Goal: Task Accomplishment & Management: Manage account settings

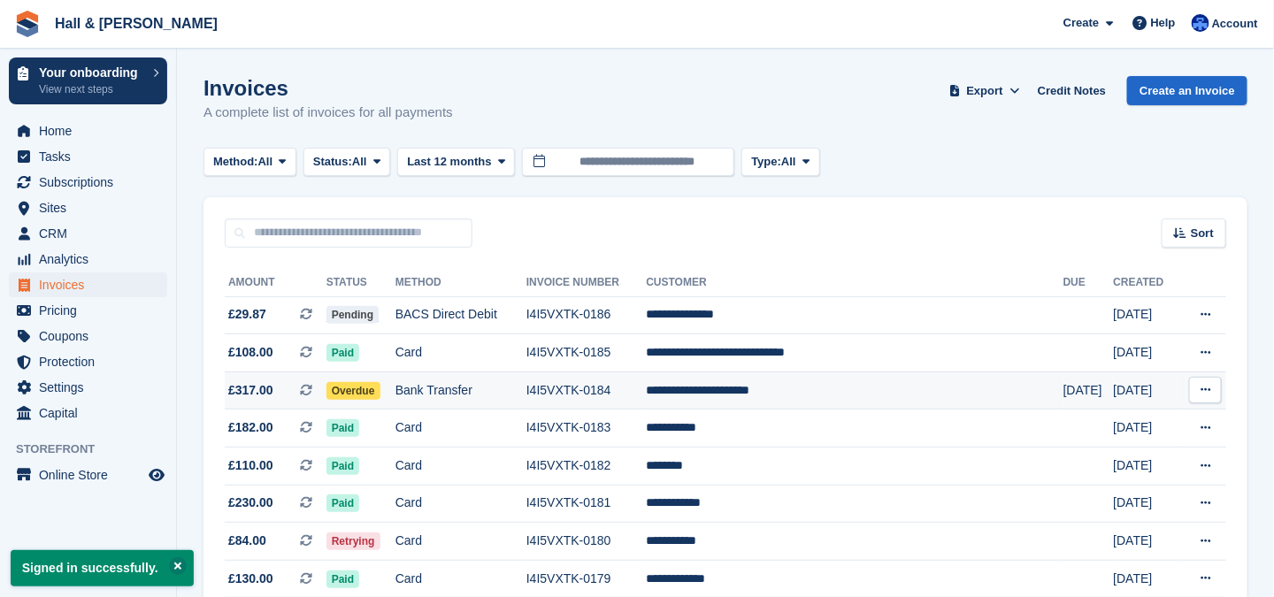
click at [373, 390] on span "Overdue" at bounding box center [354, 391] width 54 height 18
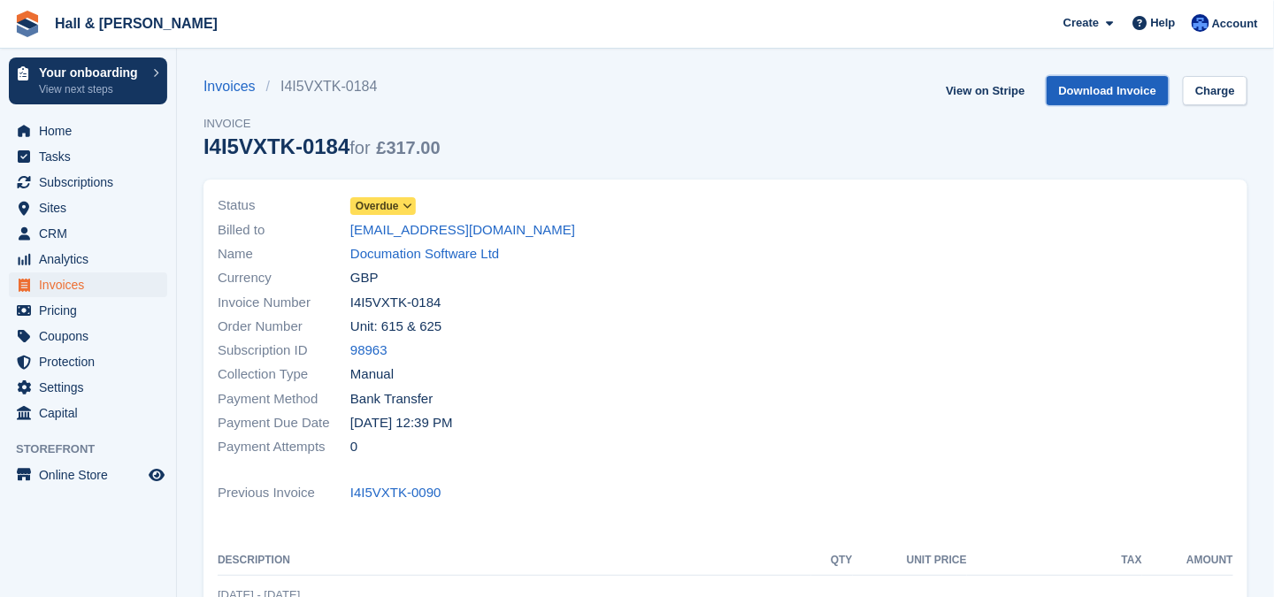
click at [1131, 87] on link "Download Invoice" at bounding box center [1108, 90] width 123 height 29
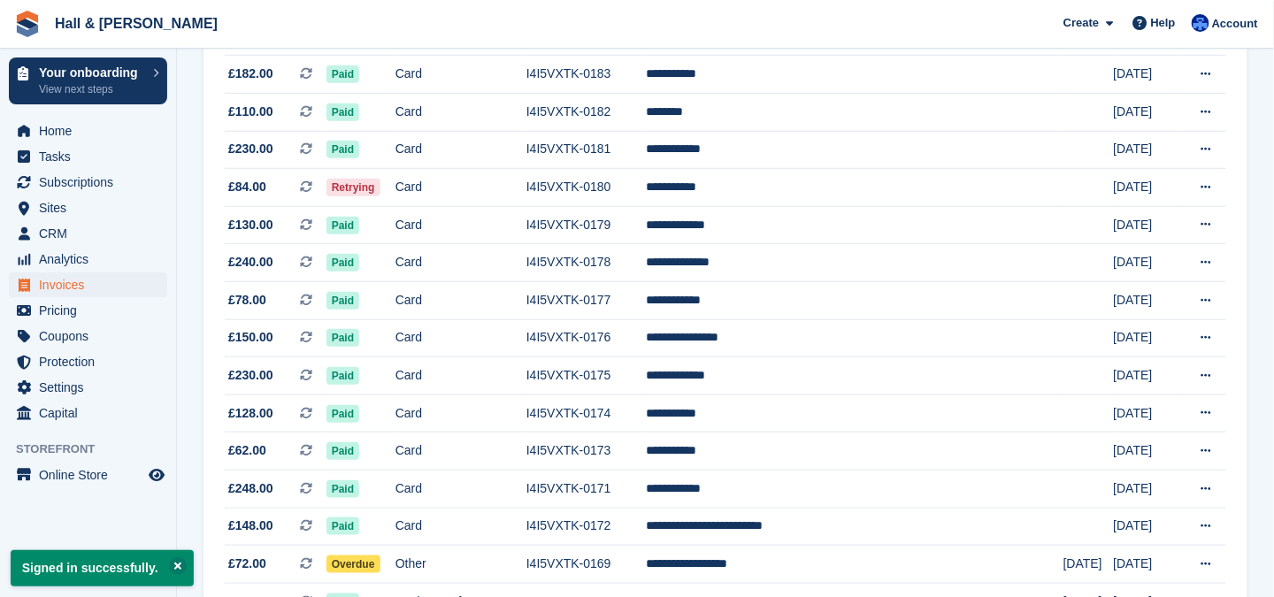
scroll to position [442, 0]
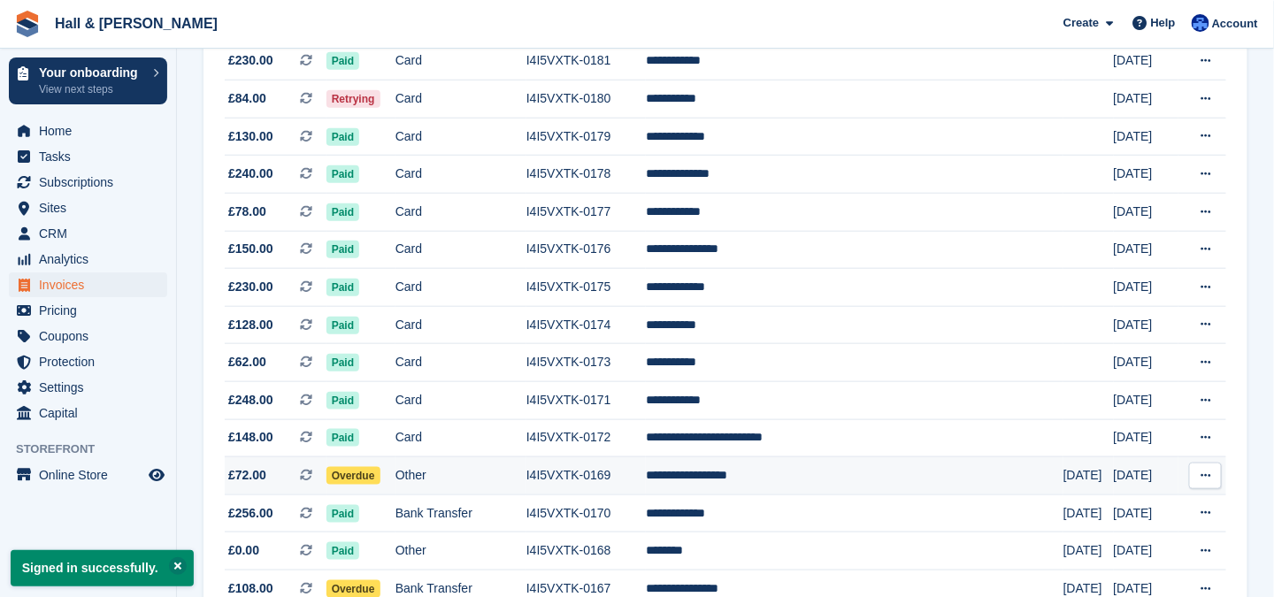
click at [775, 466] on td "**********" at bounding box center [854, 476] width 417 height 38
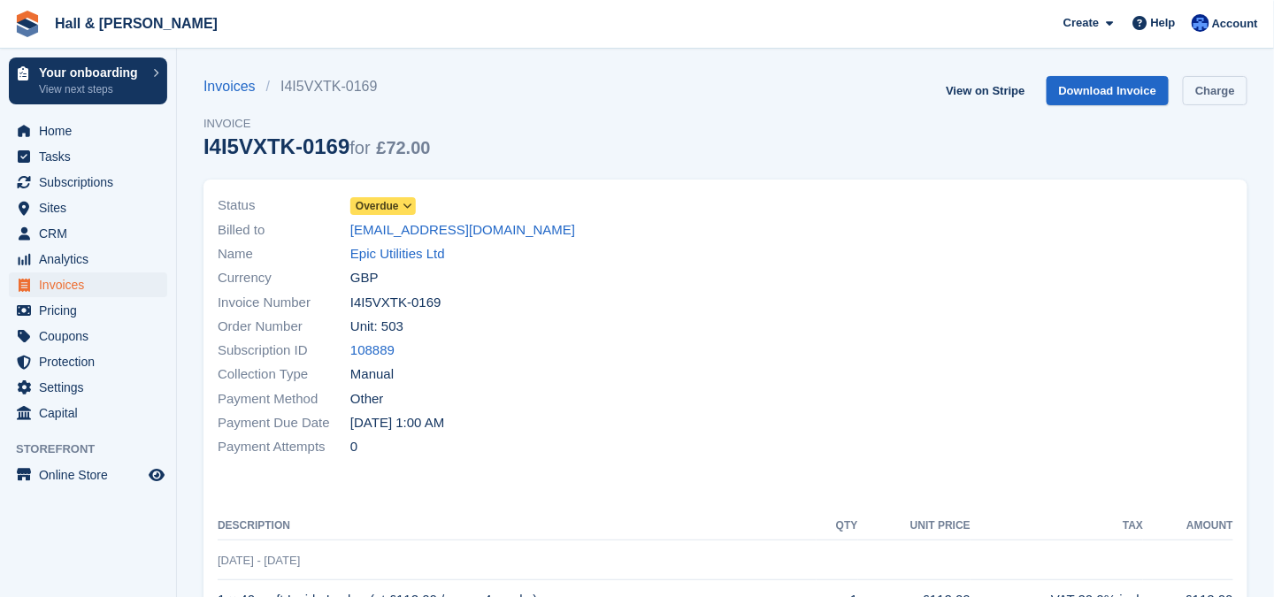
click at [1217, 94] on link "Charge" at bounding box center [1215, 90] width 65 height 29
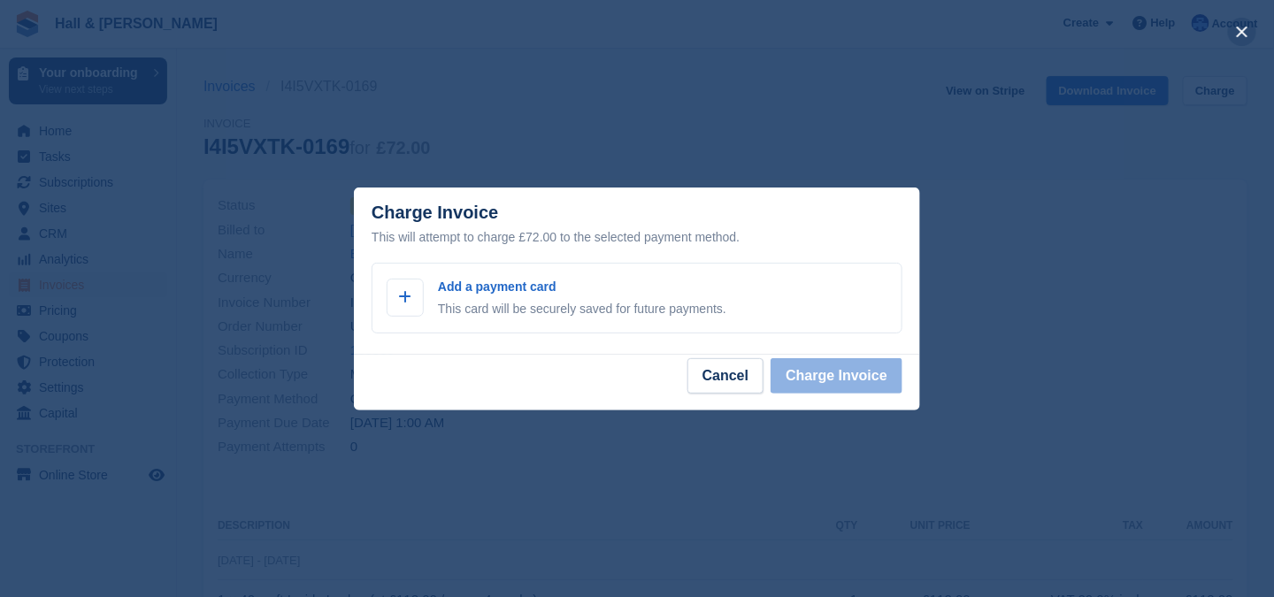
click at [1244, 31] on button "close" at bounding box center [1242, 32] width 28 height 28
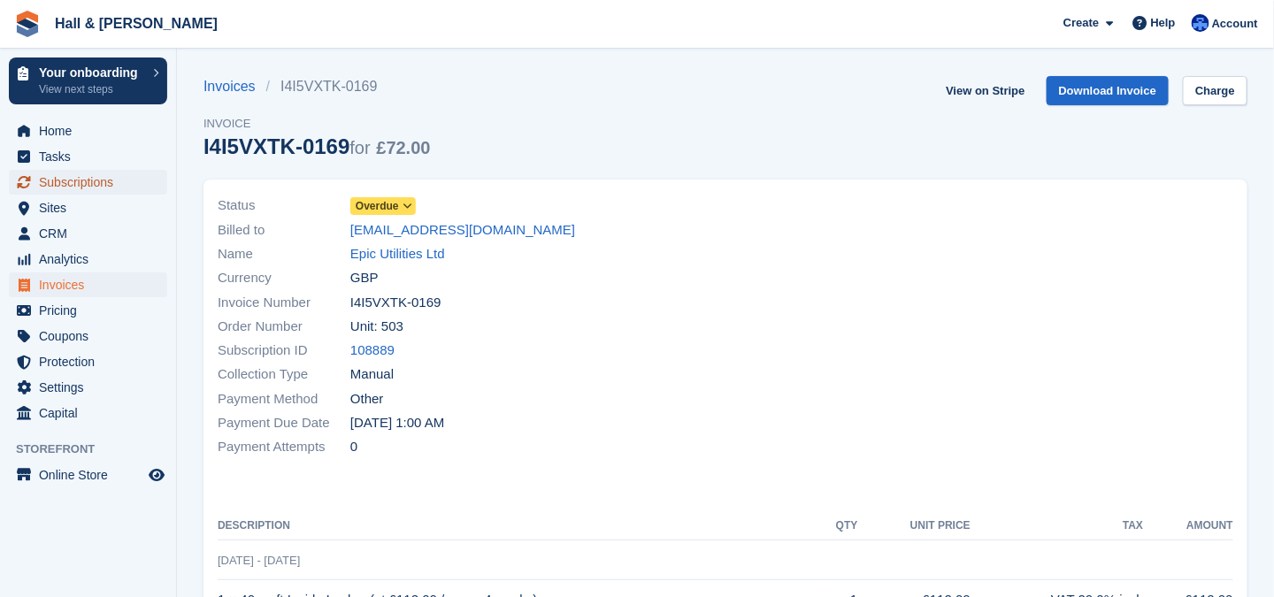
click at [56, 182] on span "Subscriptions" at bounding box center [92, 182] width 106 height 25
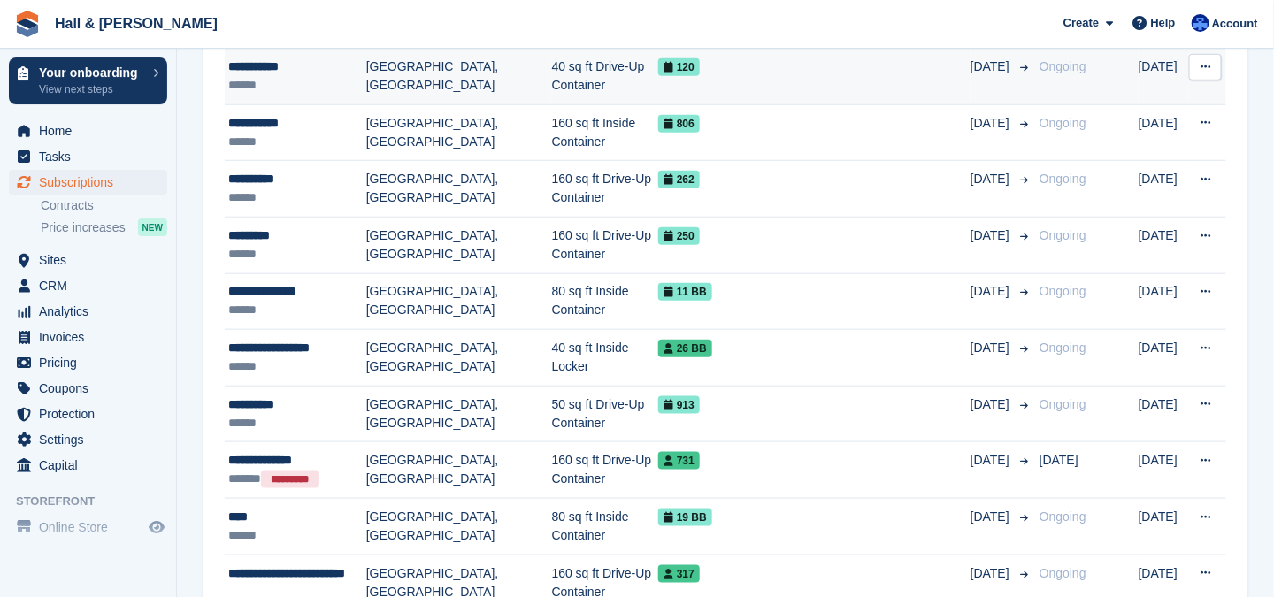
scroll to position [531, 0]
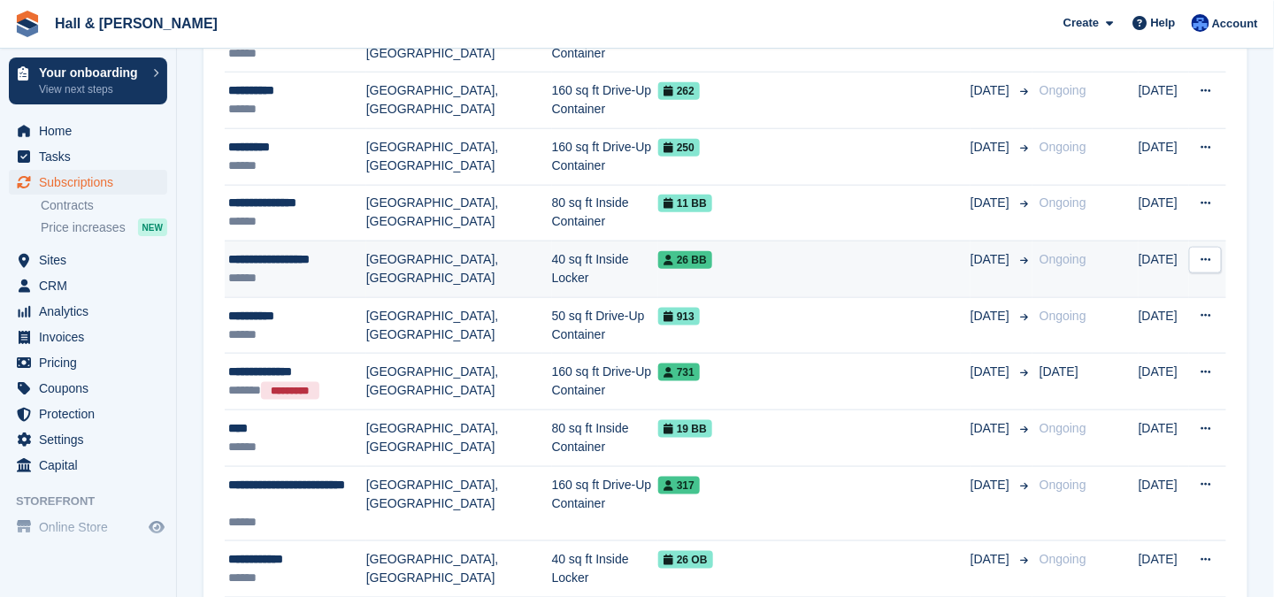
click at [259, 258] on div "**********" at bounding box center [297, 259] width 138 height 19
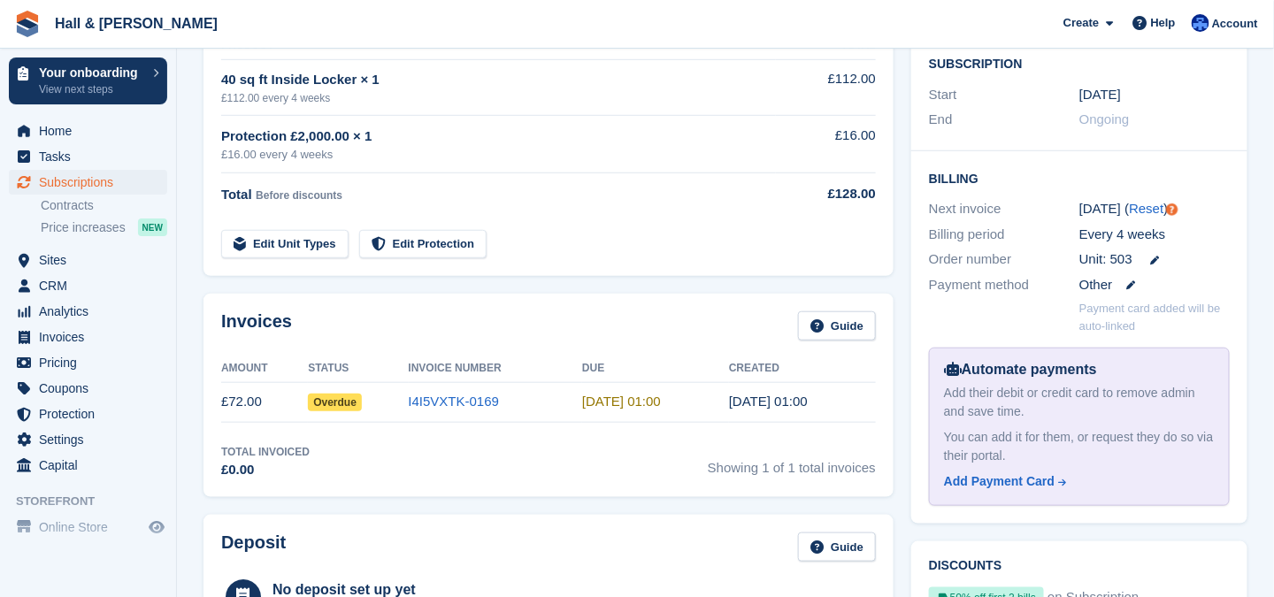
scroll to position [265, 0]
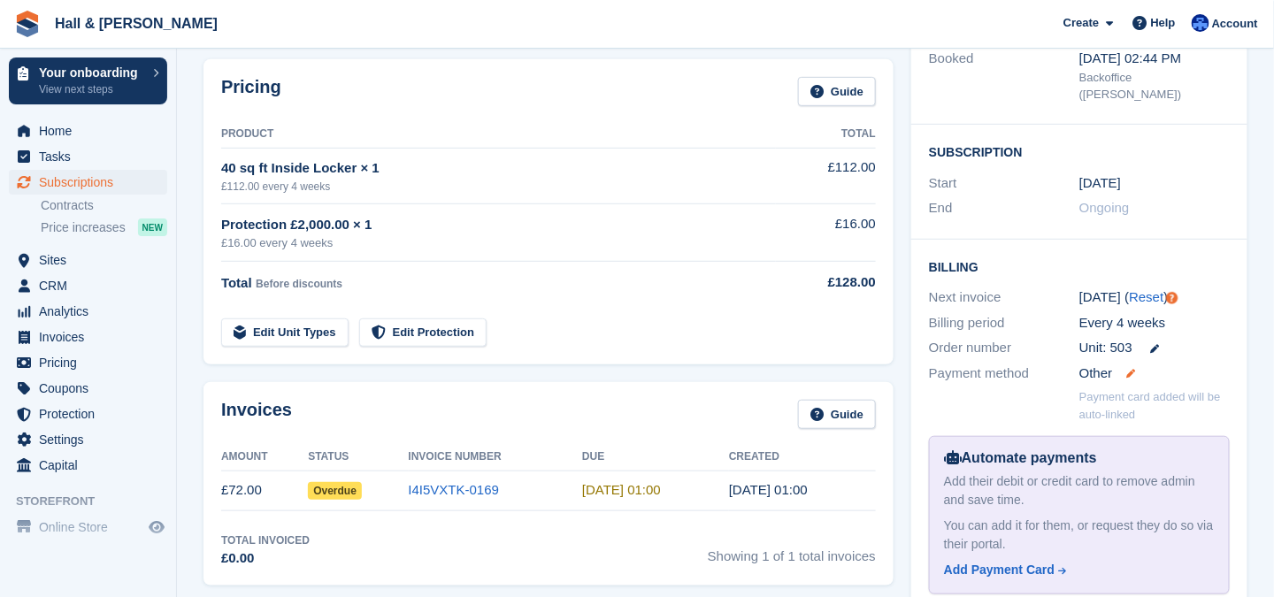
click at [1134, 369] on icon at bounding box center [1131, 373] width 9 height 9
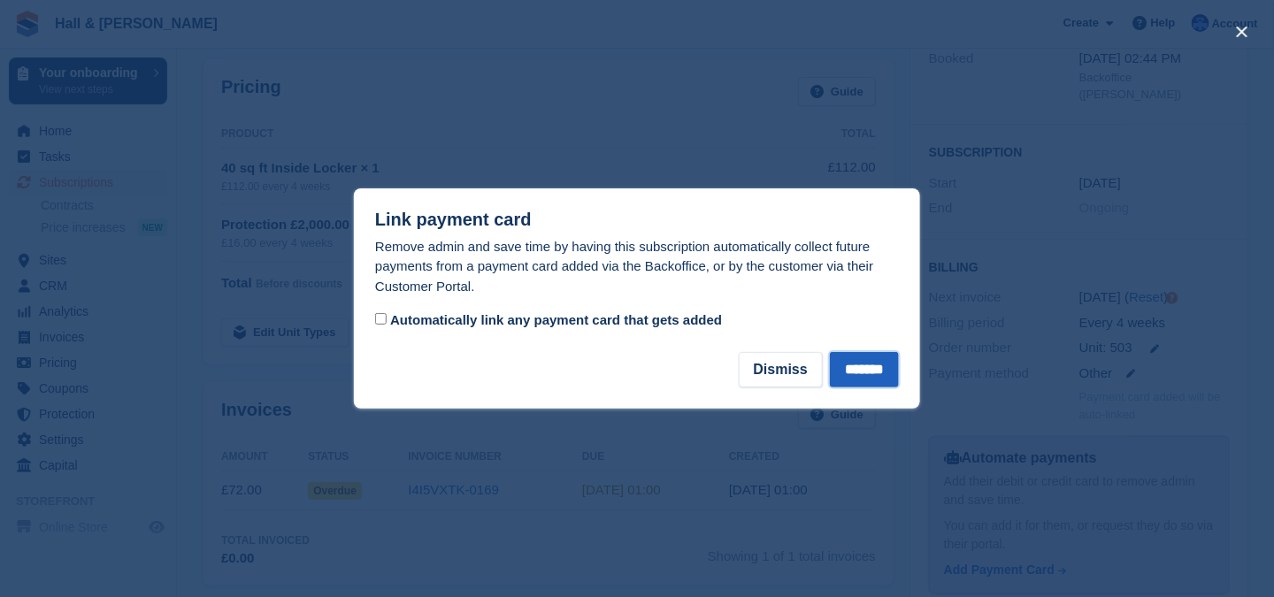
click at [861, 373] on input "*******" at bounding box center [864, 369] width 69 height 35
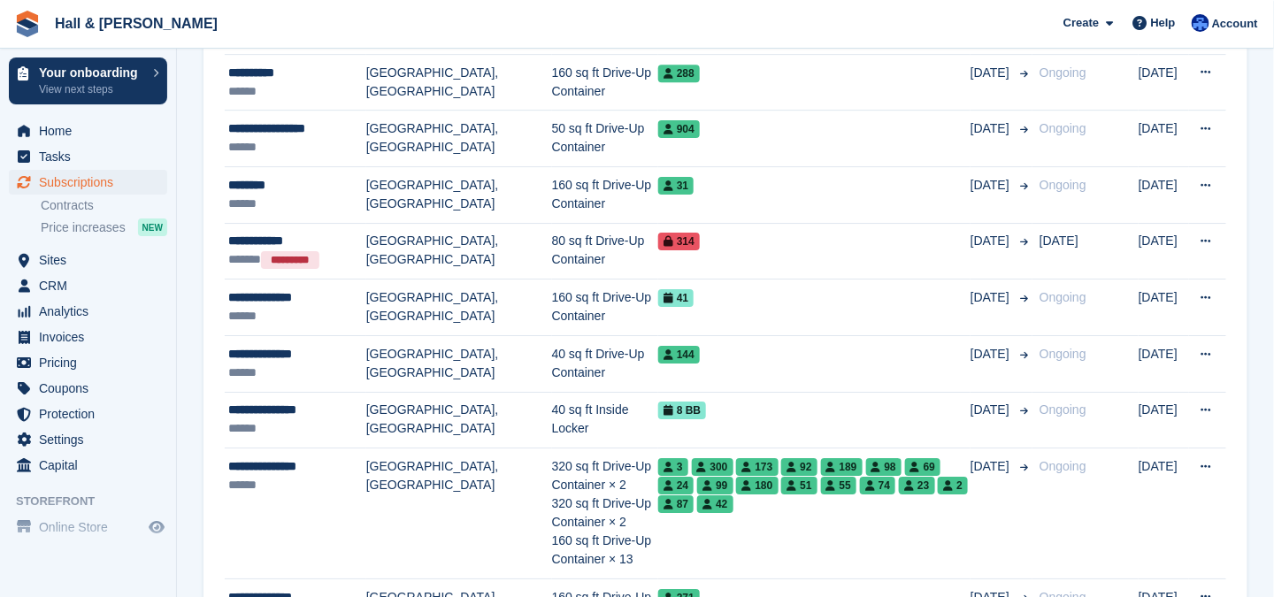
scroll to position [1312, 0]
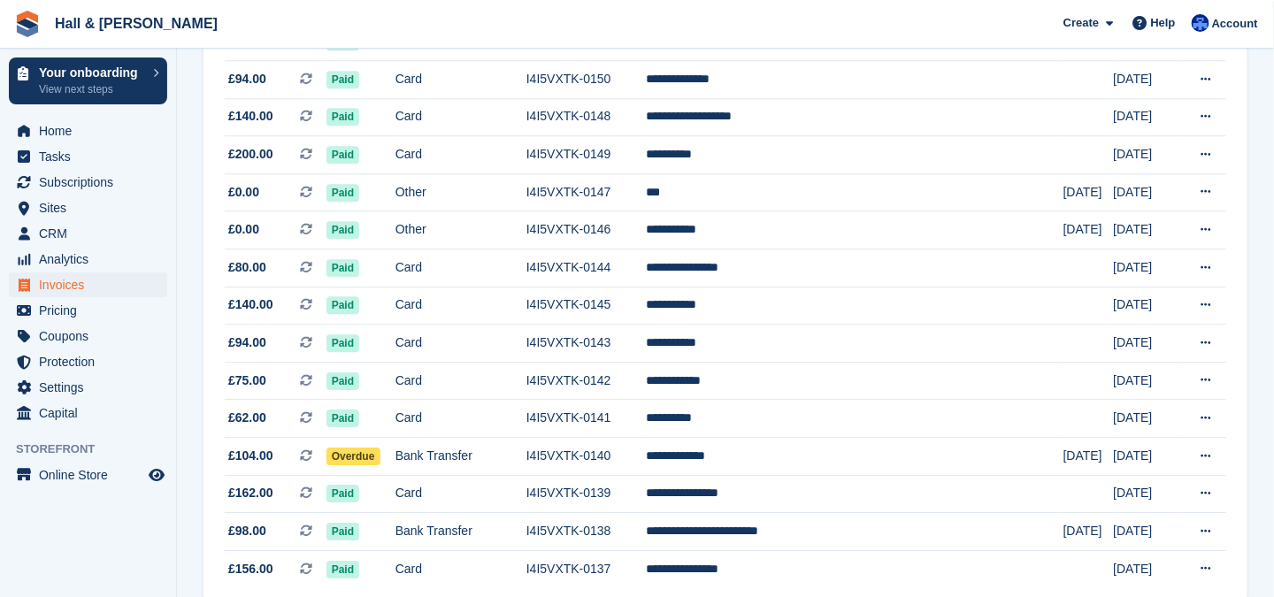
scroll to position [1664, 0]
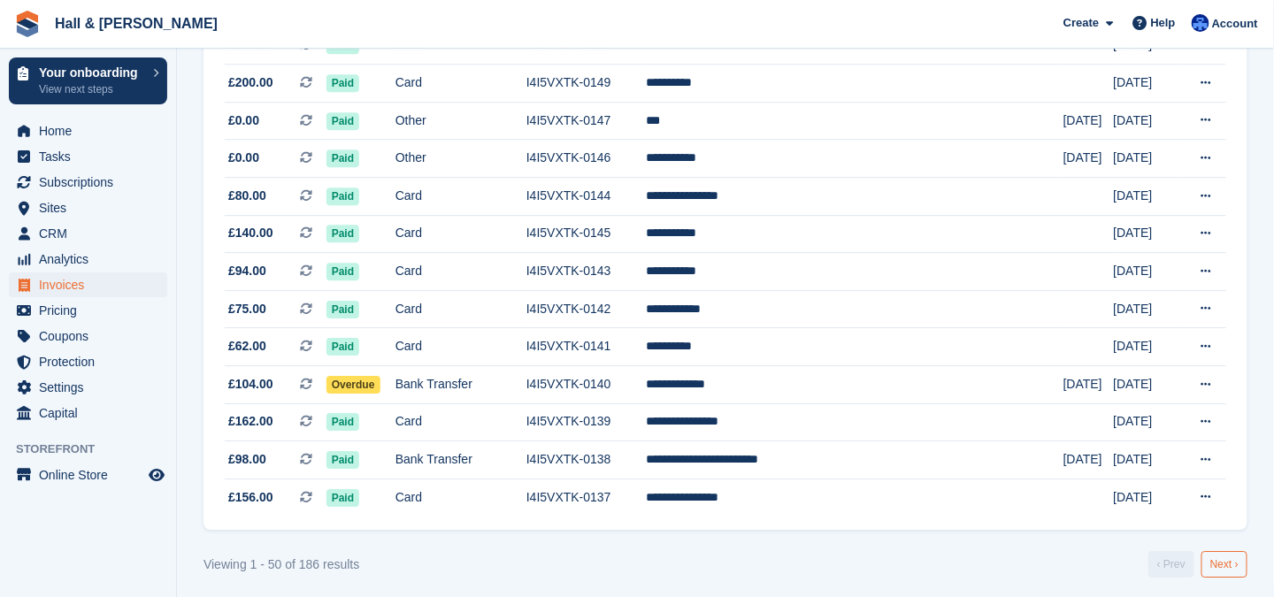
click at [1223, 551] on link "Next ›" at bounding box center [1225, 564] width 46 height 27
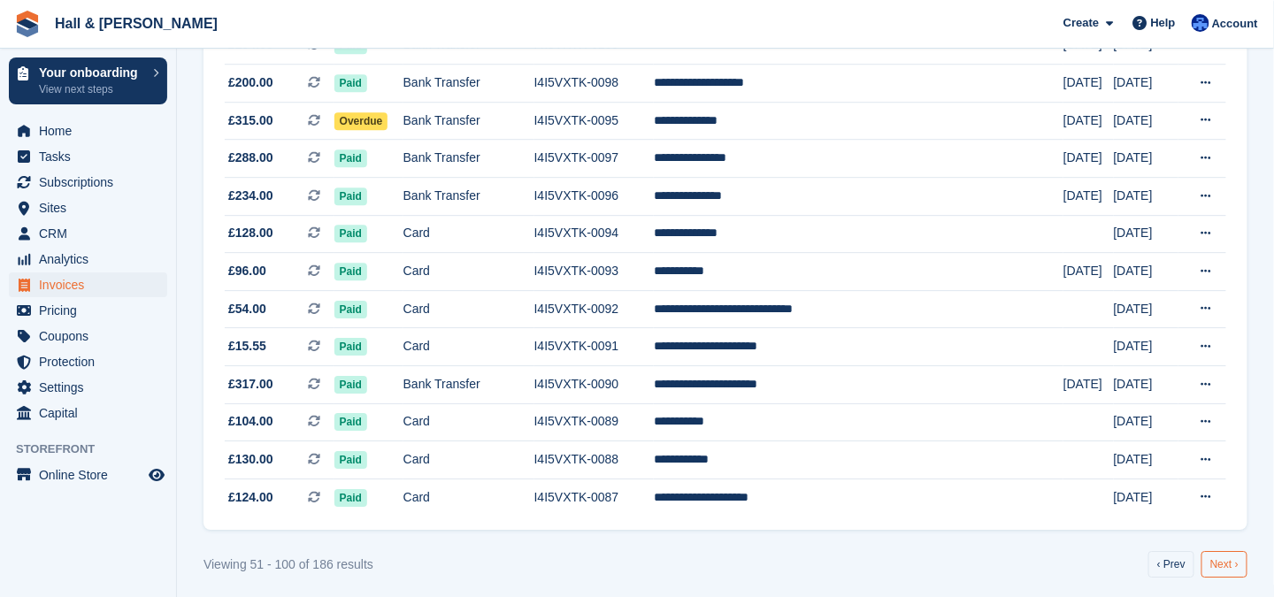
click at [1220, 557] on link "Next ›" at bounding box center [1225, 564] width 46 height 27
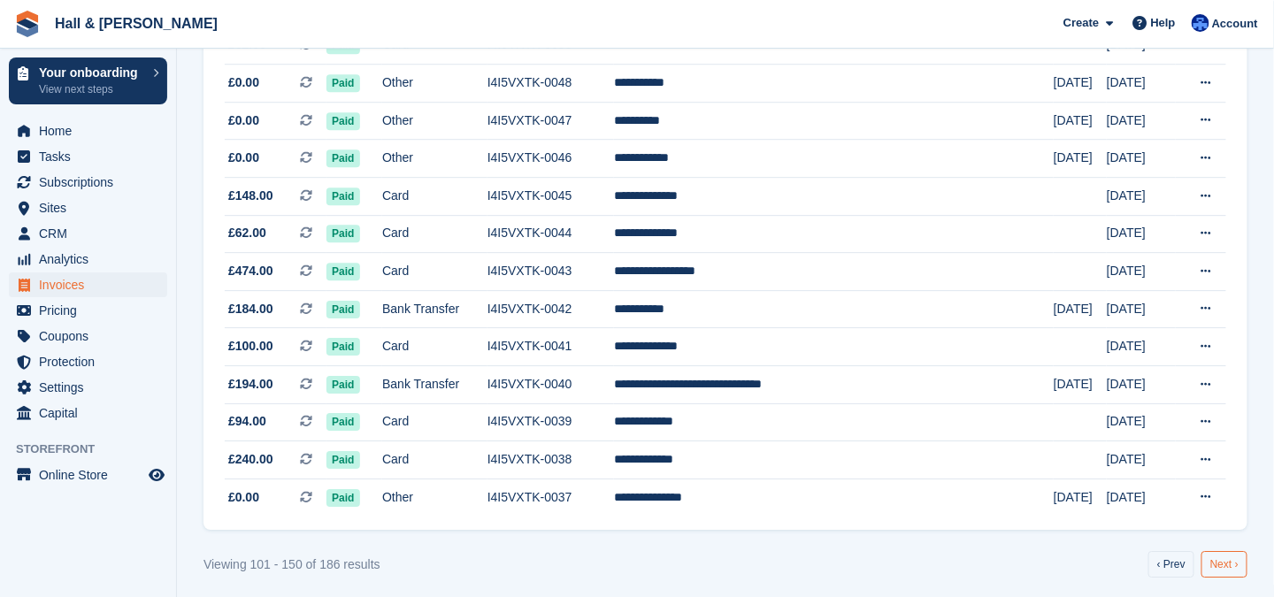
click at [1219, 558] on link "Next ›" at bounding box center [1225, 564] width 46 height 27
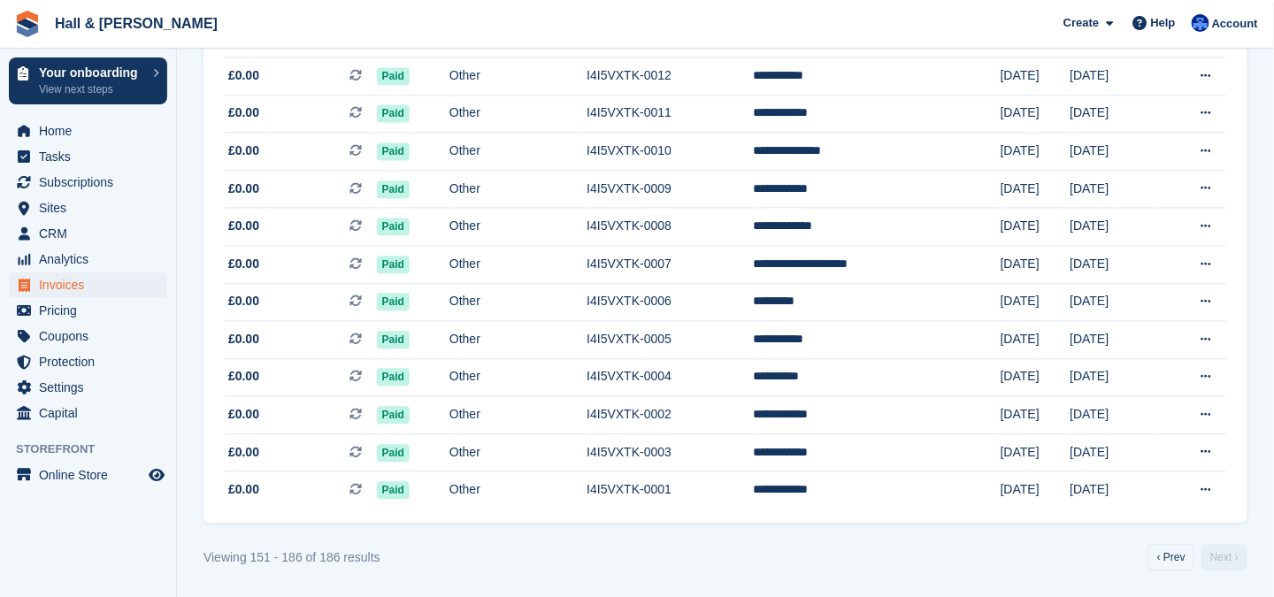
scroll to position [1139, 0]
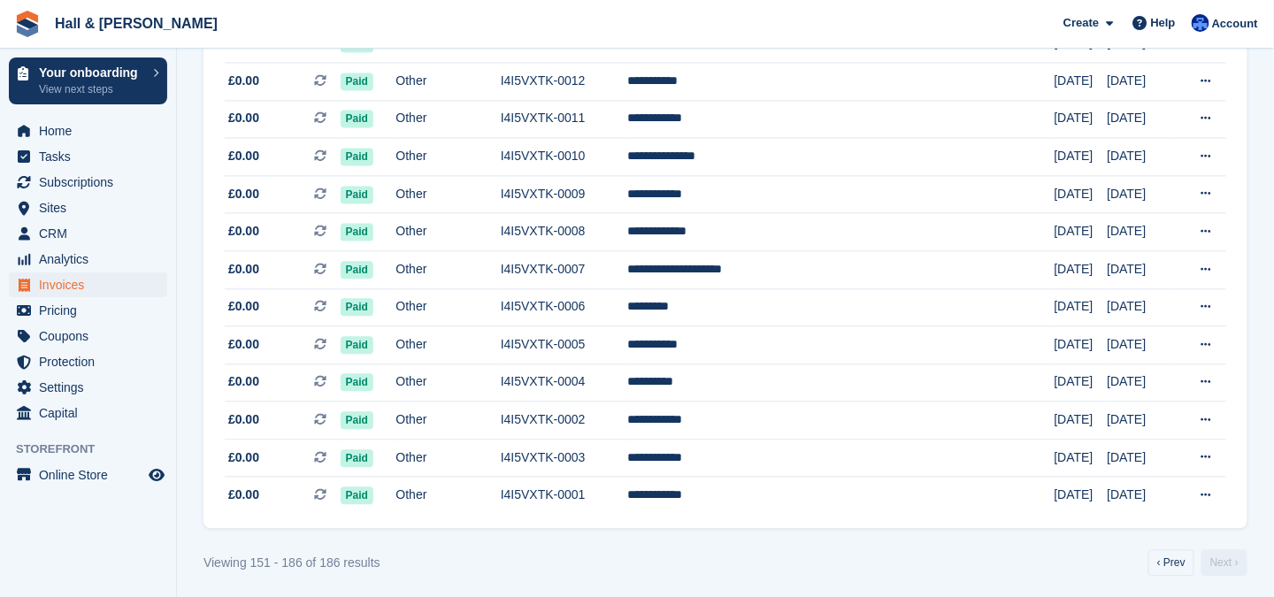
click at [1219, 558] on link "Next ›" at bounding box center [1225, 563] width 46 height 27
click at [1172, 556] on link "‹ Prev" at bounding box center [1172, 563] width 46 height 27
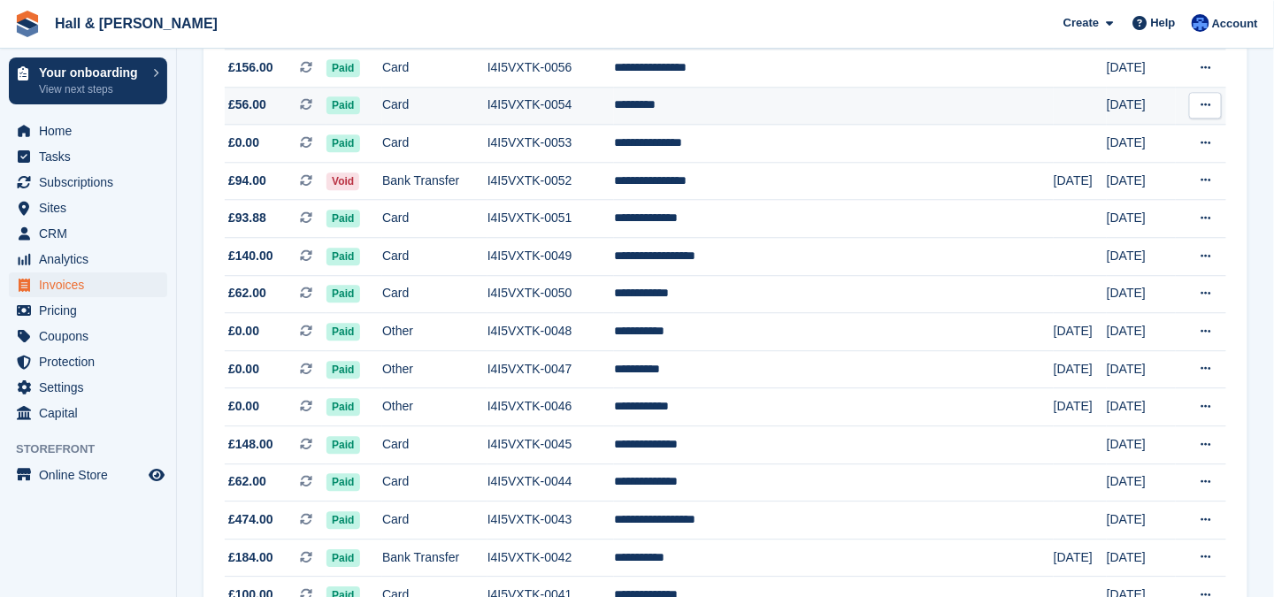
scroll to position [1664, 0]
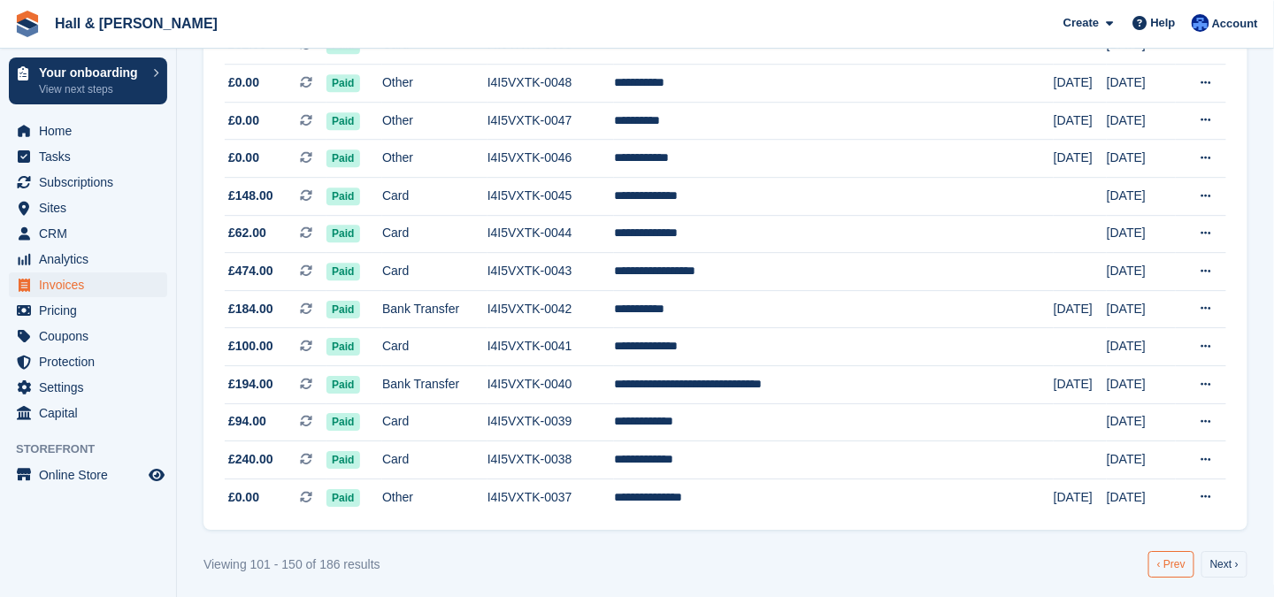
click at [1174, 559] on link "‹ Prev" at bounding box center [1172, 564] width 46 height 27
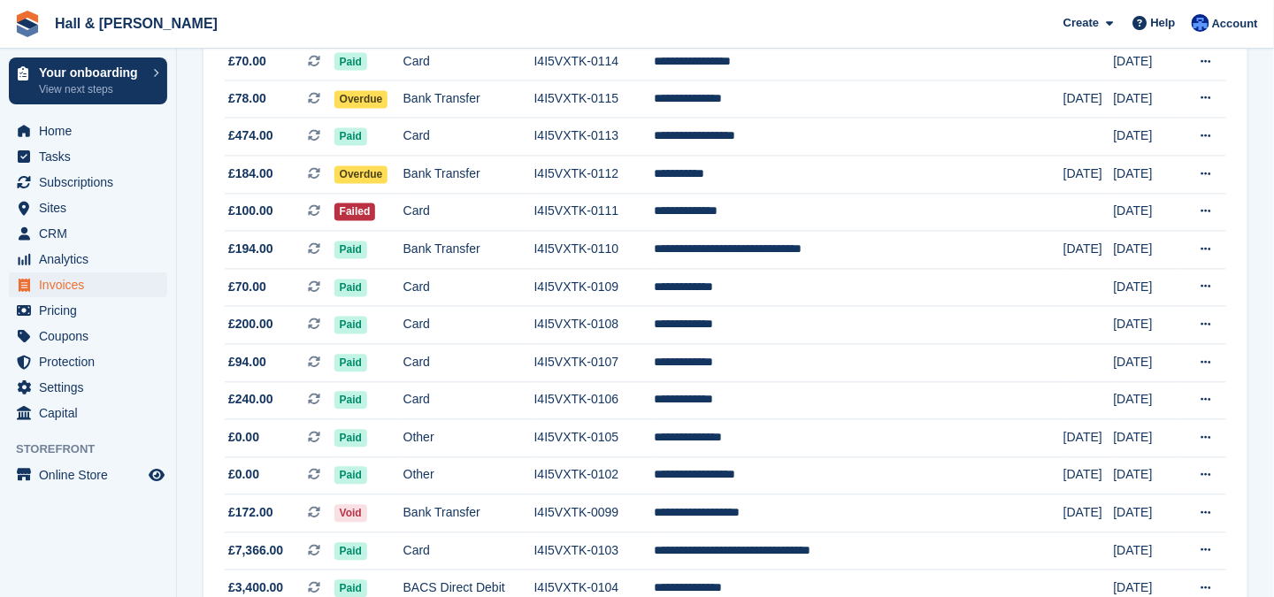
scroll to position [868, 0]
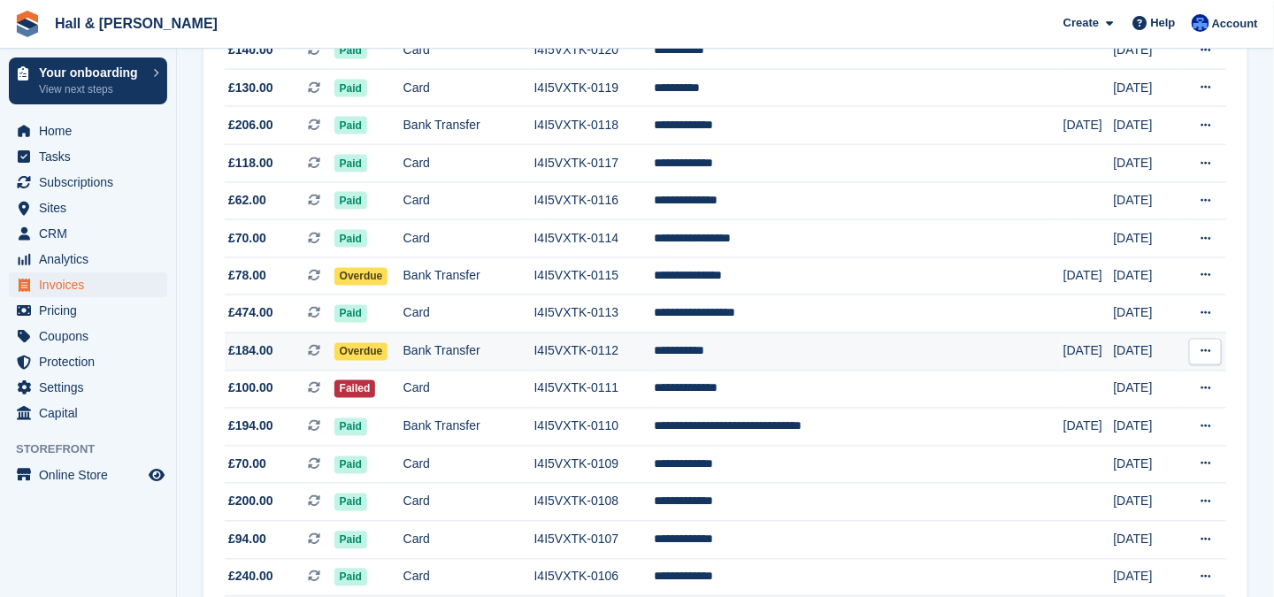
click at [475, 347] on td "Bank Transfer" at bounding box center [469, 352] width 131 height 38
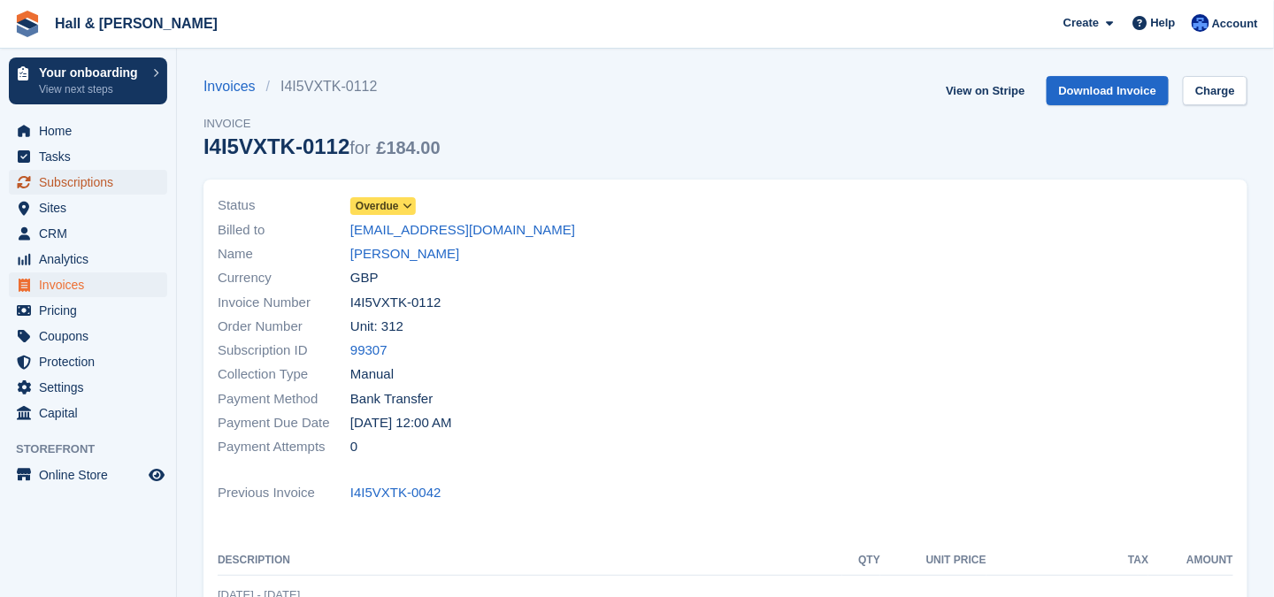
click at [55, 181] on span "Subscriptions" at bounding box center [92, 182] width 106 height 25
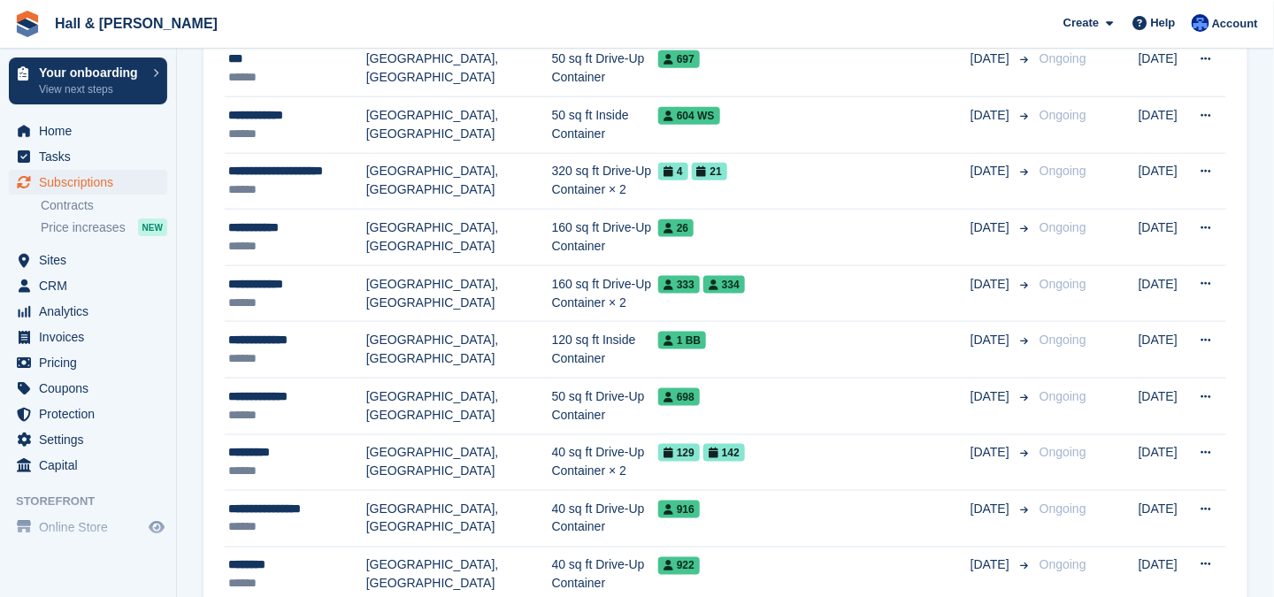
scroll to position [2905, 0]
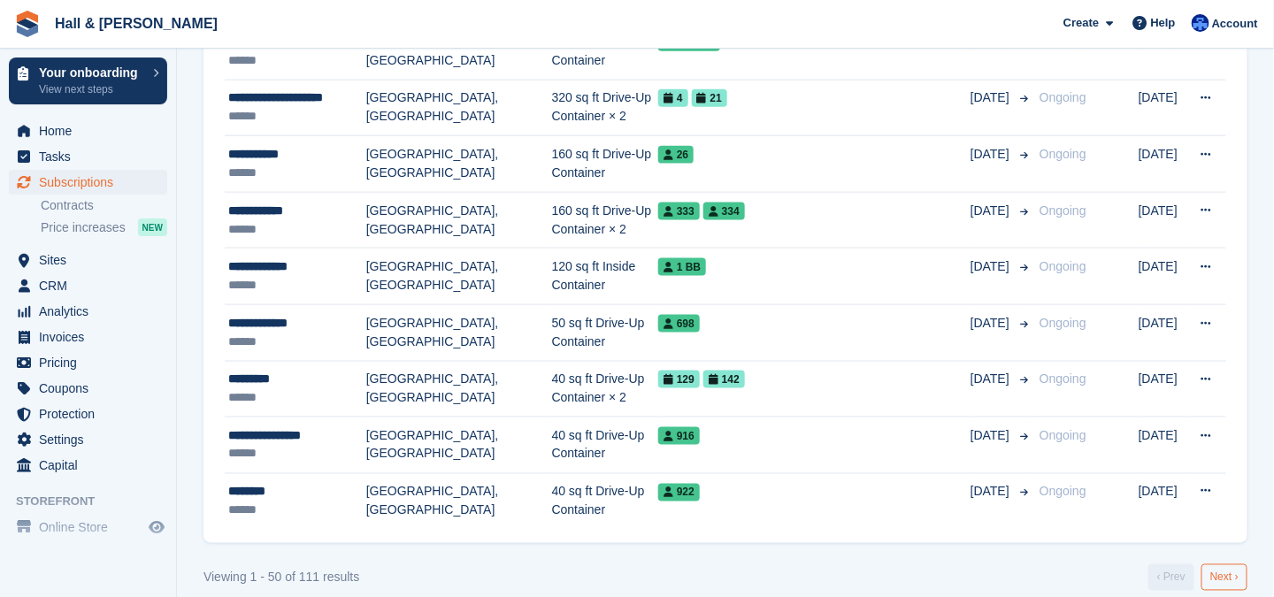
click at [1236, 565] on link "Next ›" at bounding box center [1225, 578] width 46 height 27
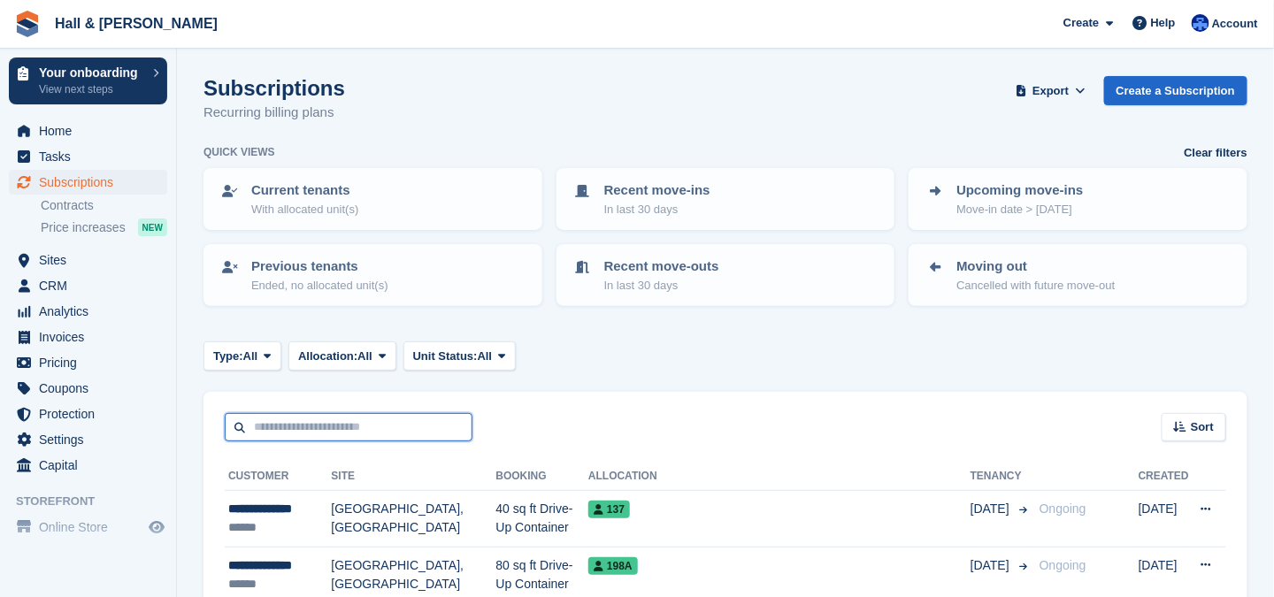
click at [269, 427] on input "text" at bounding box center [349, 427] width 248 height 29
type input "*"
type input "***"
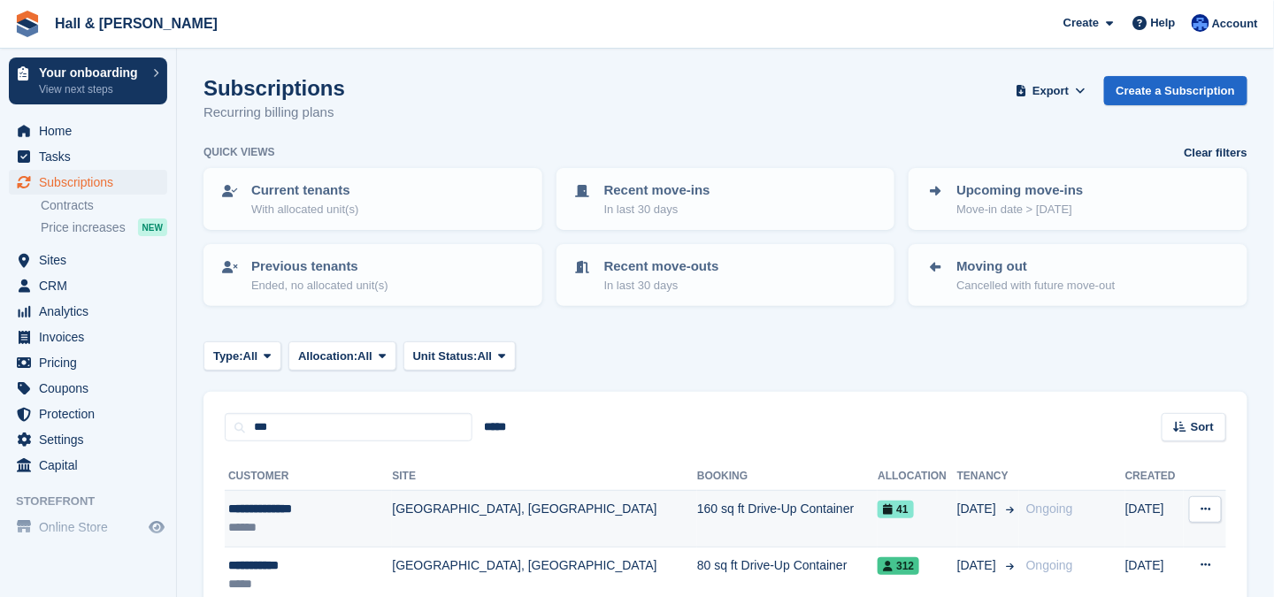
scroll to position [88, 0]
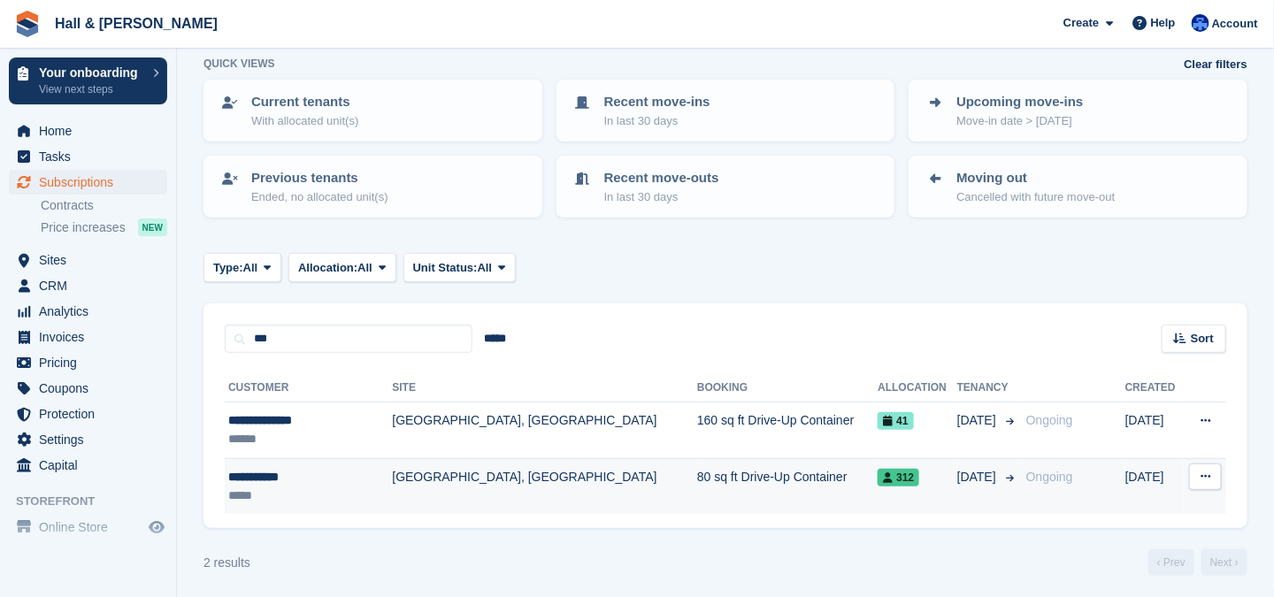
click at [697, 477] on td "80 sq ft Drive-Up Container" at bounding box center [787, 486] width 181 height 56
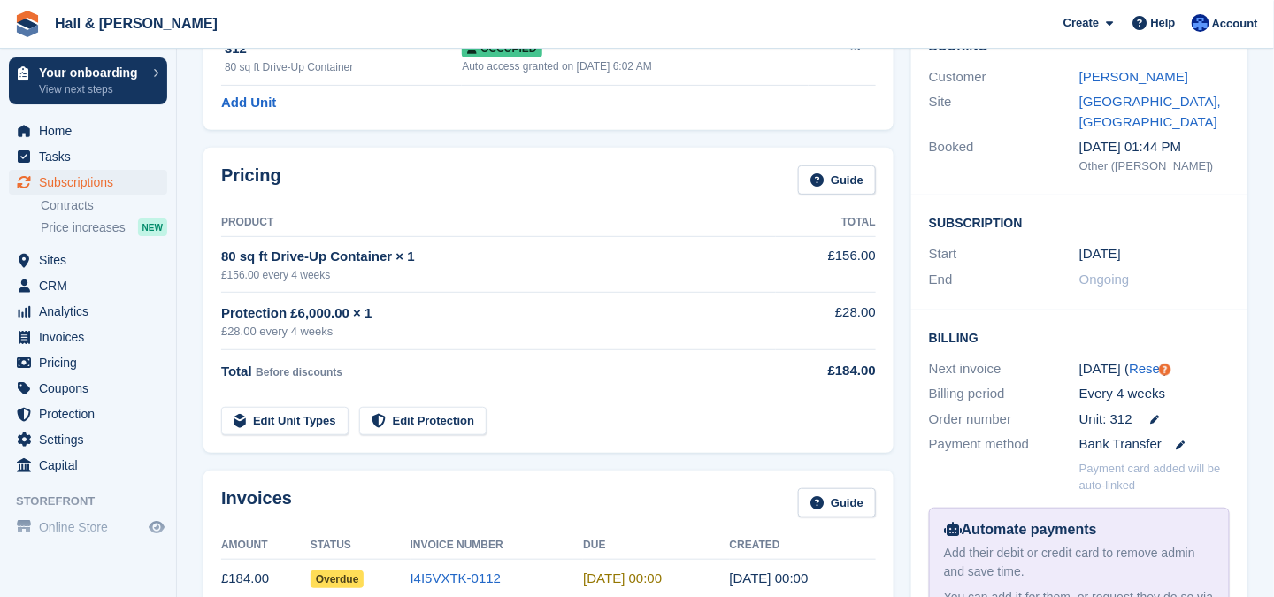
scroll to position [88, 0]
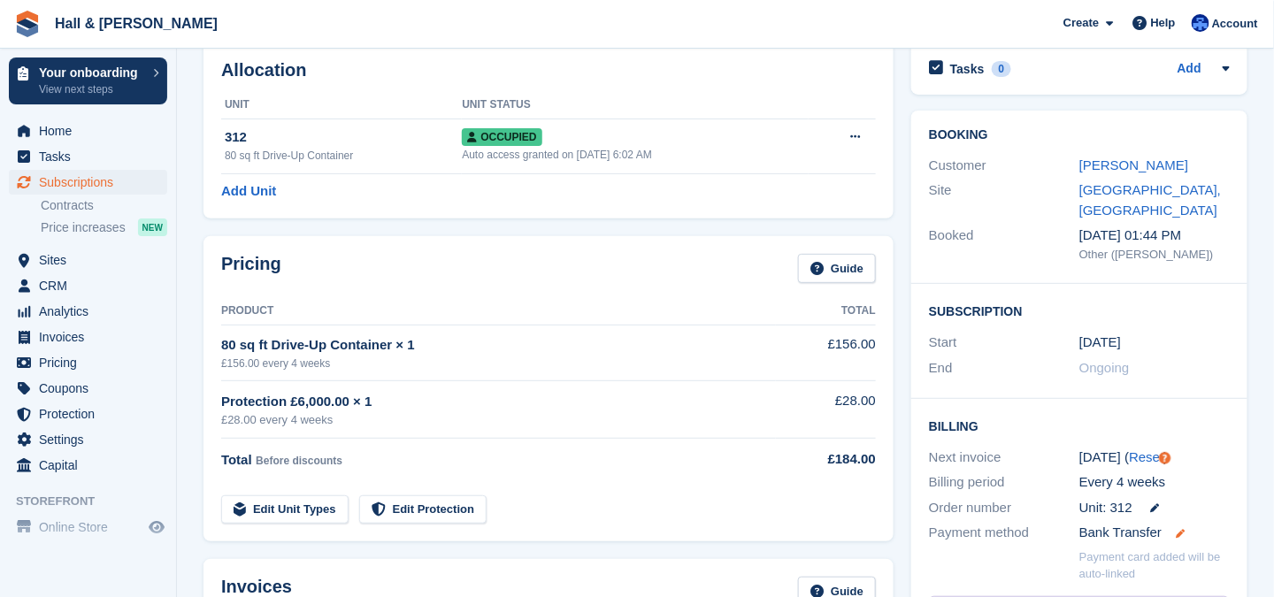
click at [1176, 529] on icon at bounding box center [1180, 533] width 9 height 9
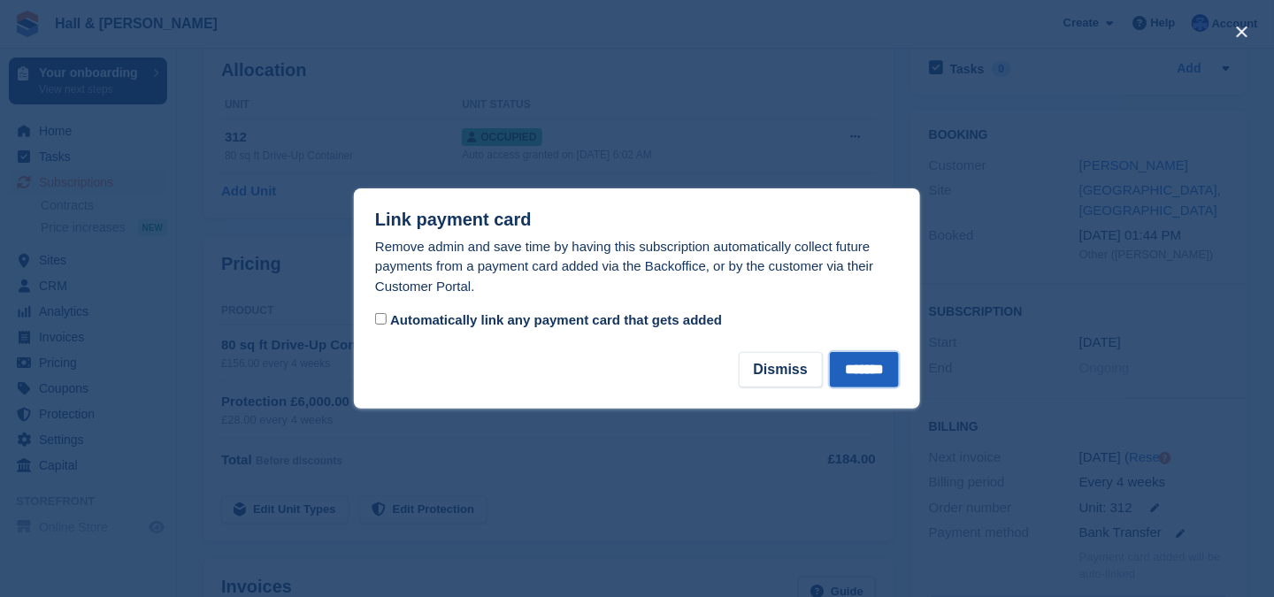
click at [846, 365] on input "*******" at bounding box center [864, 369] width 69 height 35
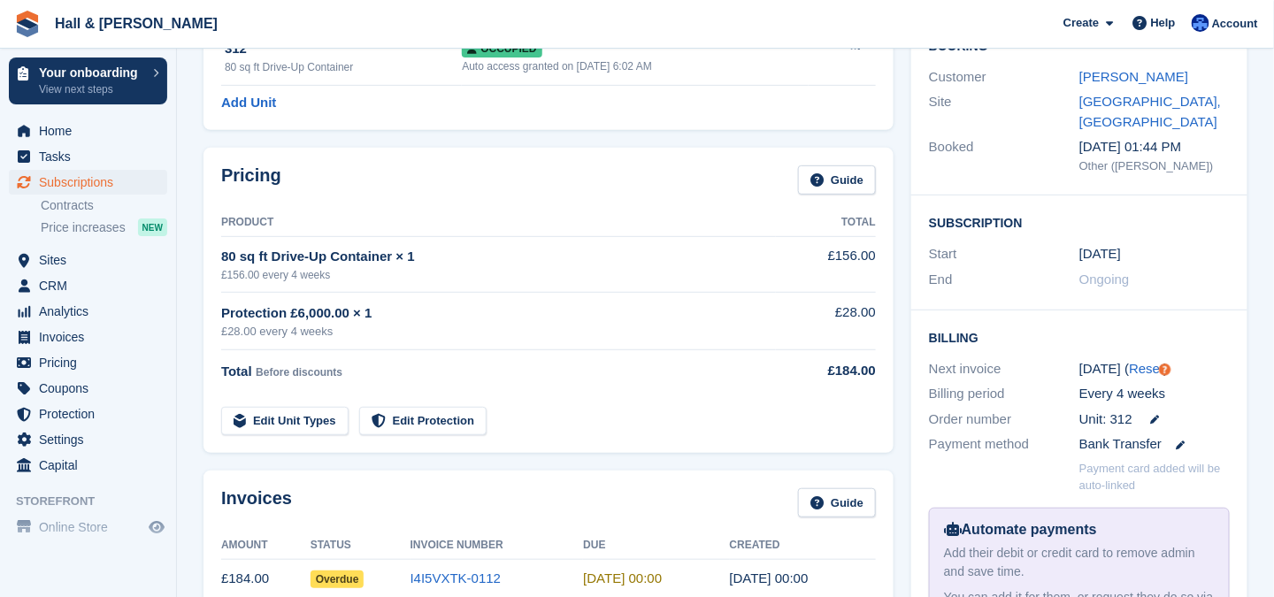
scroll to position [0, 0]
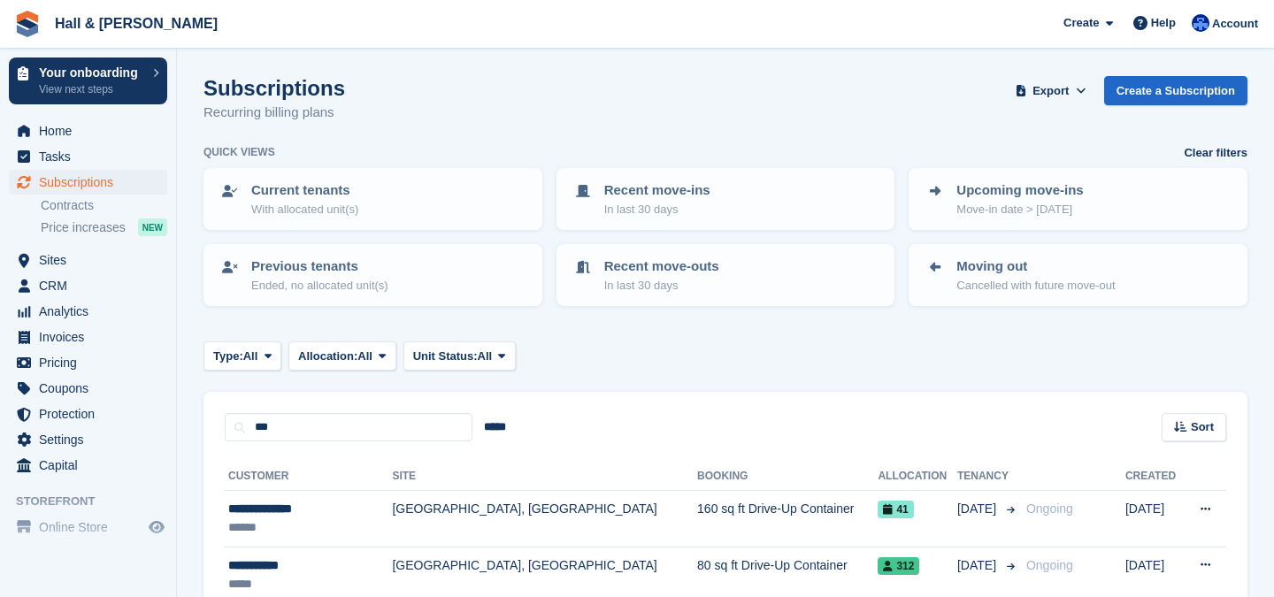
scroll to position [88, 0]
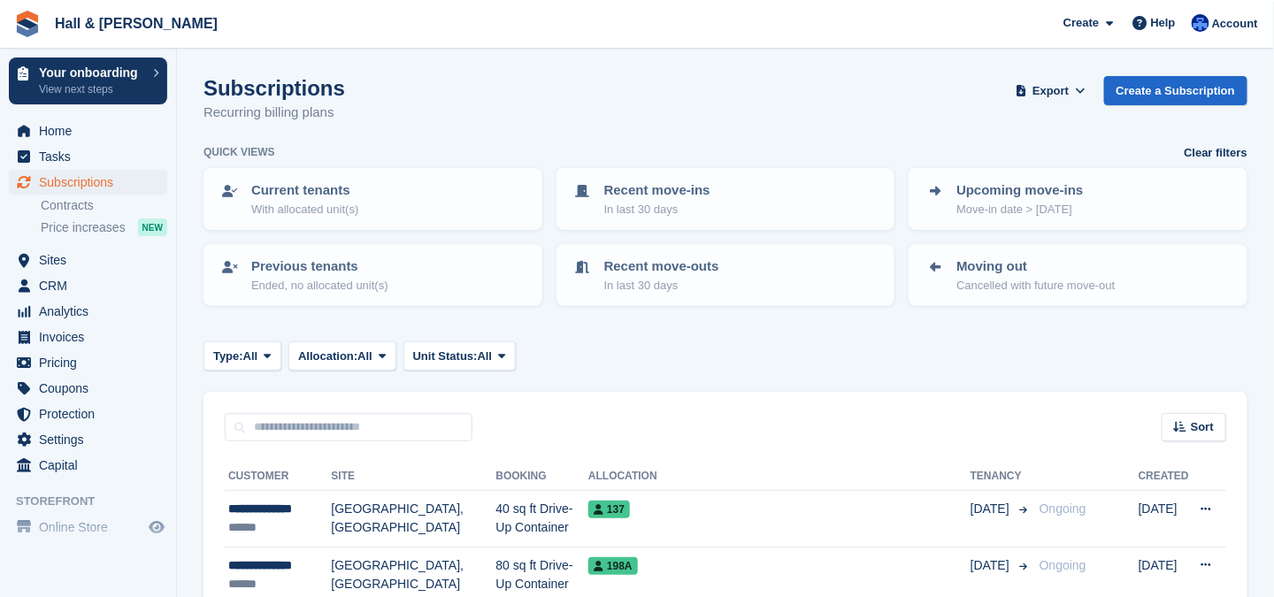
scroll to position [177, 0]
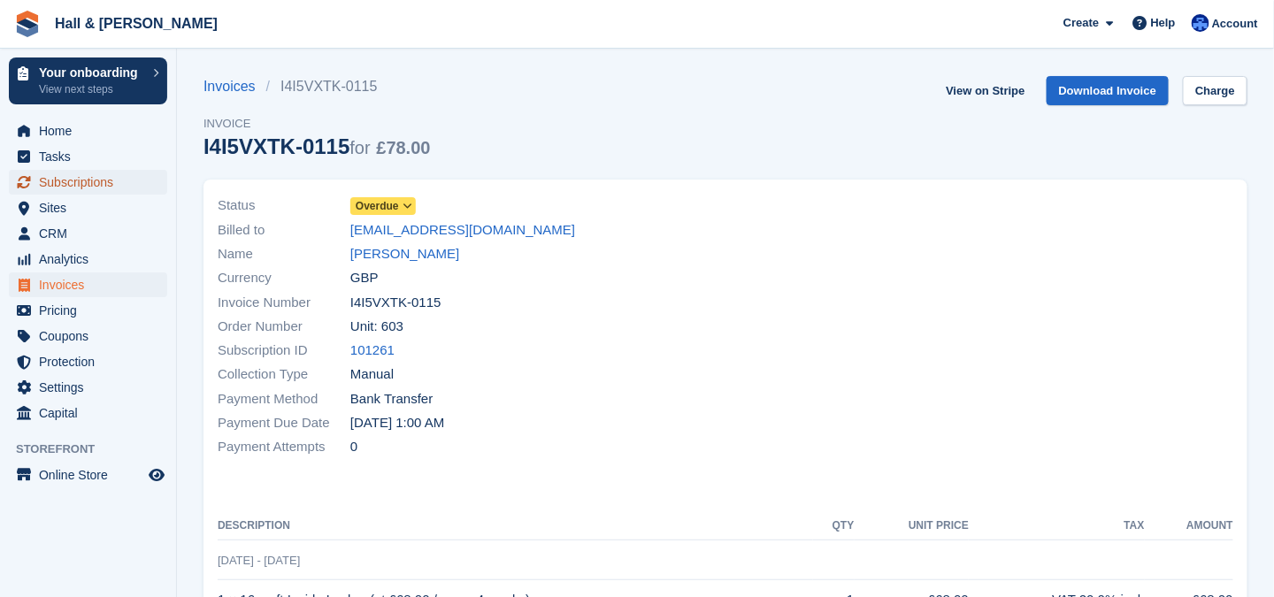
click at [61, 181] on span "Subscriptions" at bounding box center [92, 182] width 106 height 25
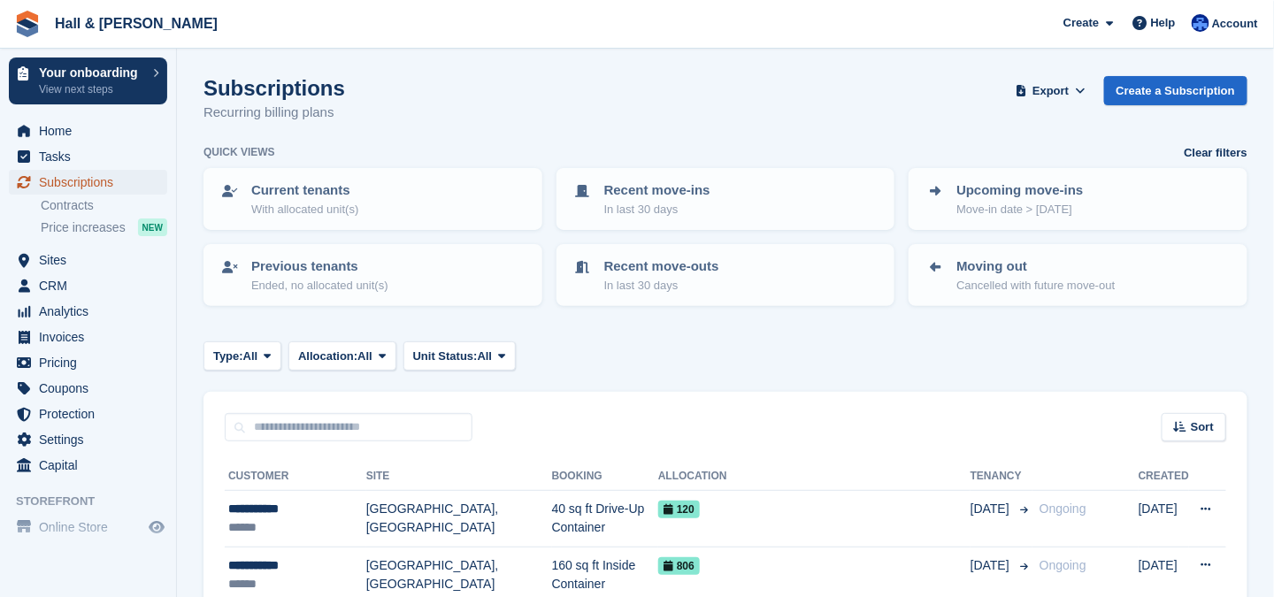
click at [67, 182] on span "Subscriptions" at bounding box center [92, 182] width 106 height 25
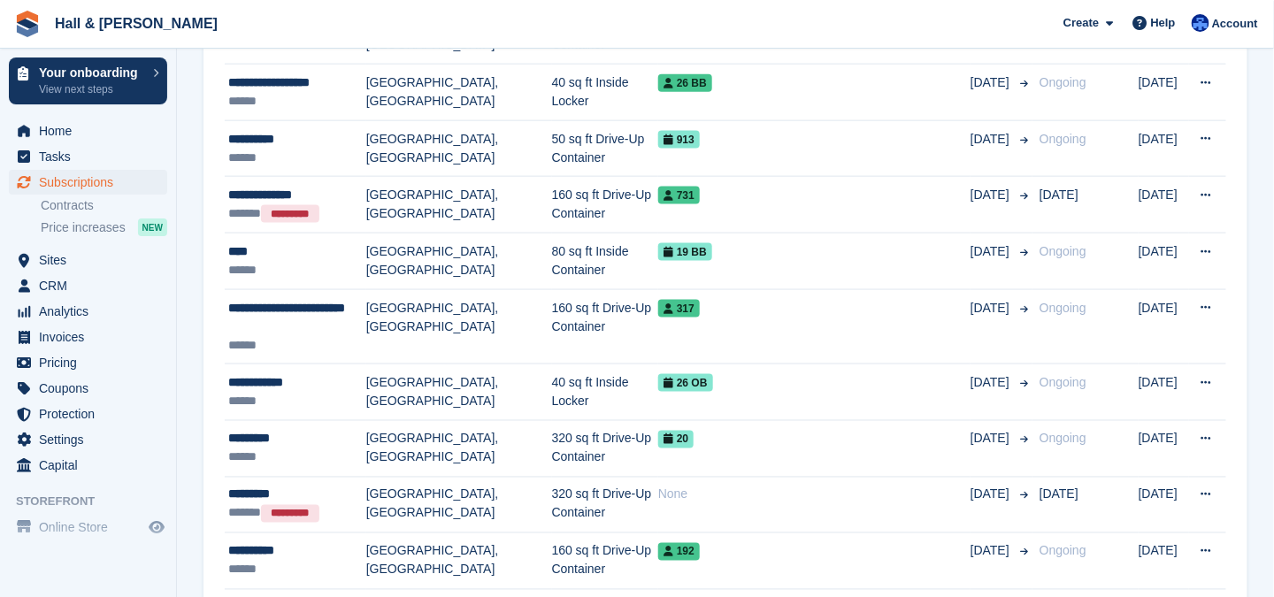
scroll to position [796, 0]
